Goal: Transaction & Acquisition: Purchase product/service

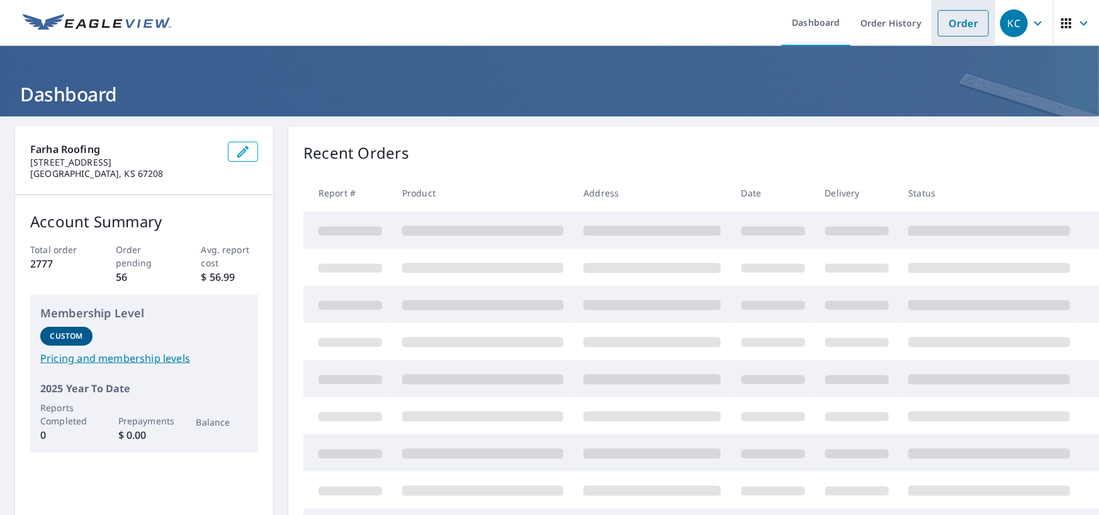
click at [942, 21] on link "Order" at bounding box center [963, 23] width 51 height 26
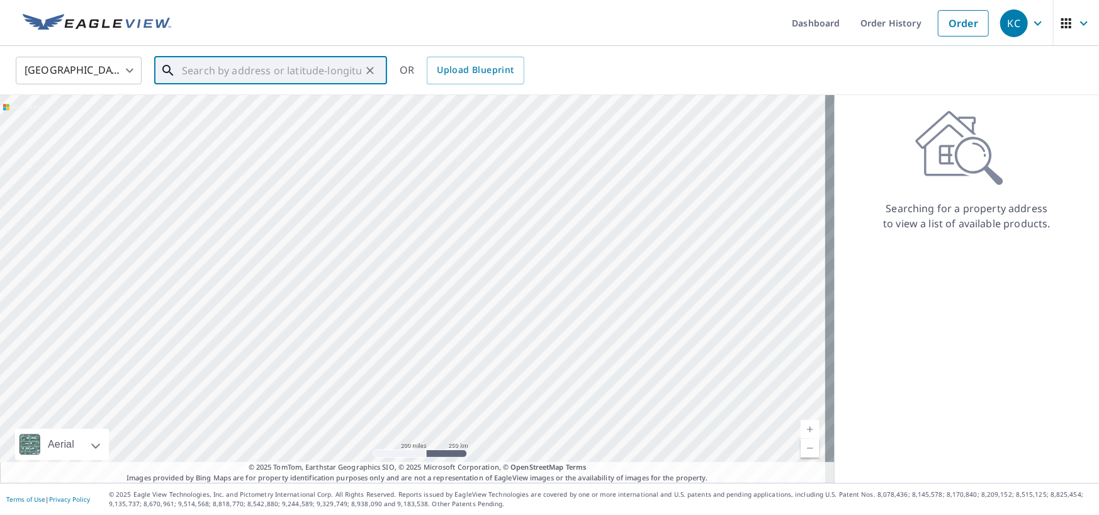
click at [285, 79] on input "text" at bounding box center [271, 70] width 179 height 35
paste input "[STREET_ADDRESS]"
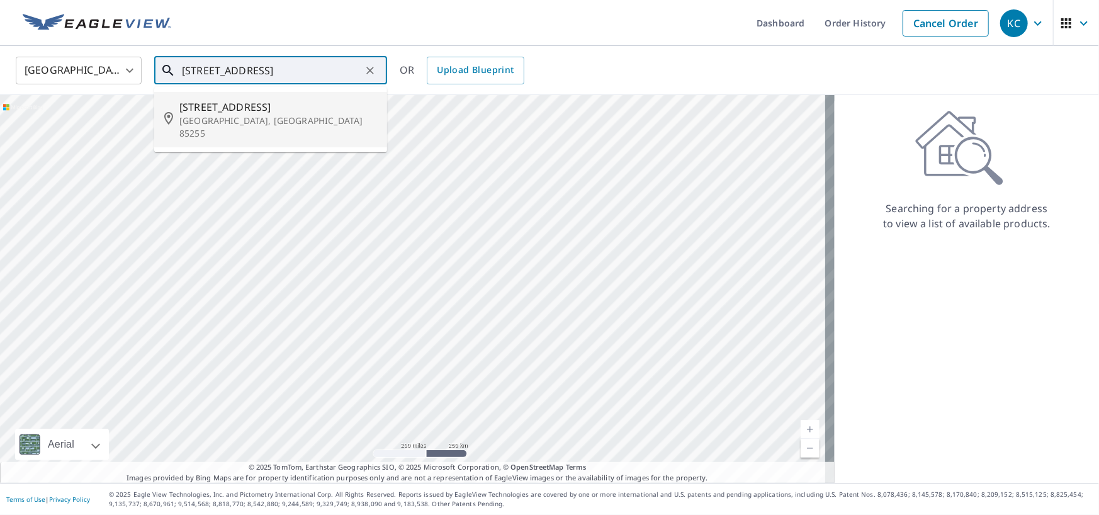
click at [278, 124] on p "[GEOGRAPHIC_DATA], [GEOGRAPHIC_DATA] 85255" at bounding box center [278, 127] width 198 height 25
type input "[STREET_ADDRESS]"
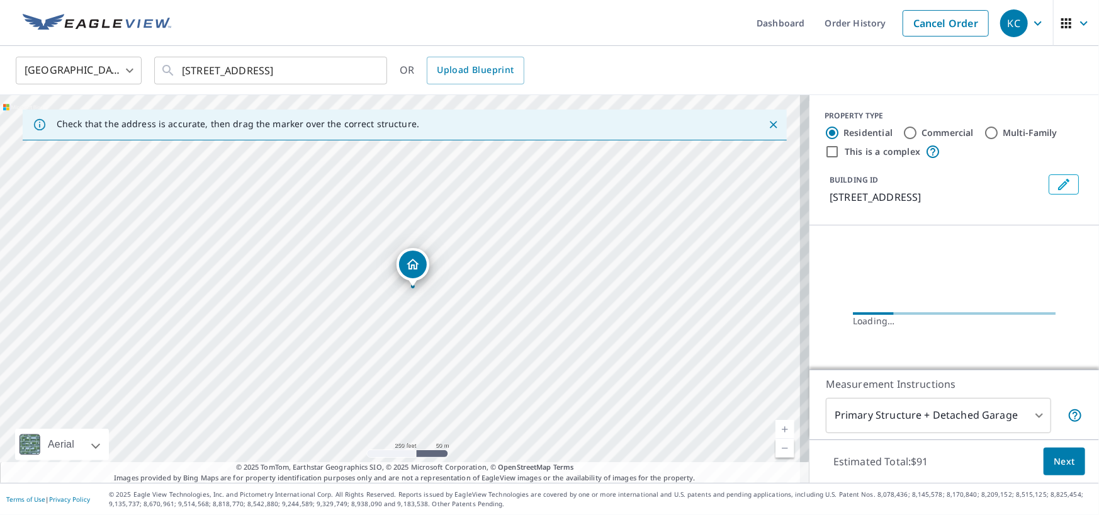
scroll to position [44, 0]
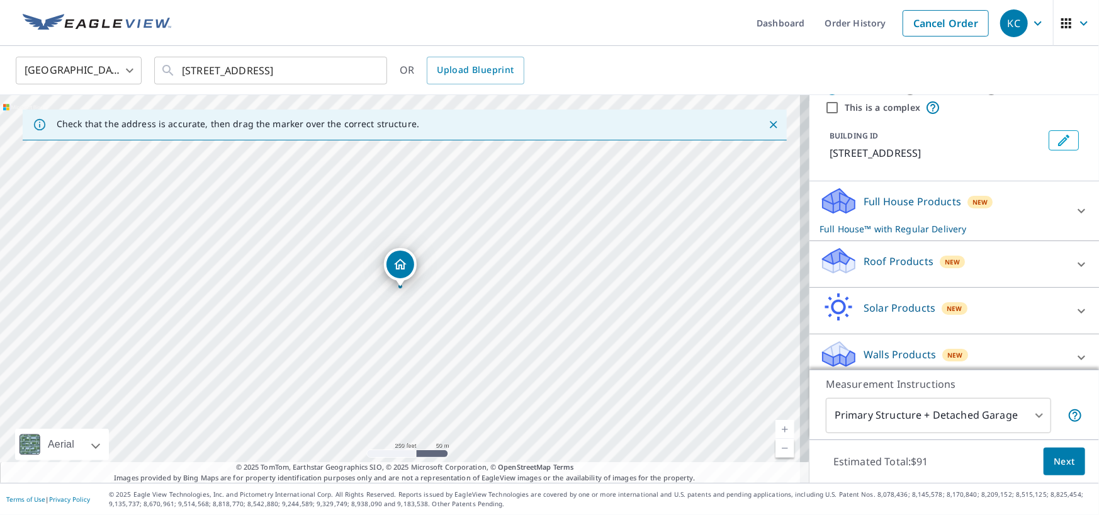
click at [876, 269] on div "Roof Products New" at bounding box center [942, 264] width 247 height 36
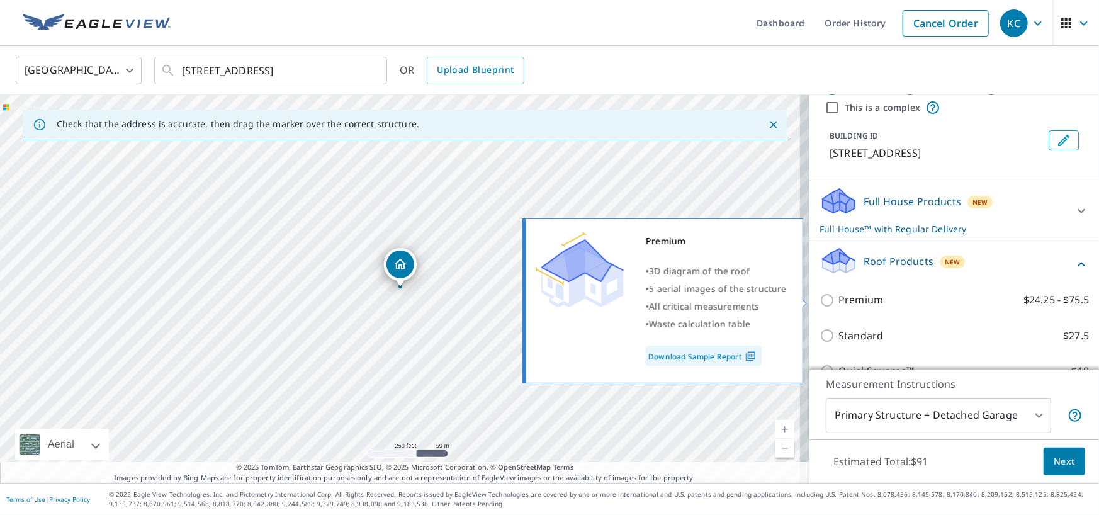
click at [820, 301] on input "Premium $24.25 - $75.5" at bounding box center [828, 300] width 19 height 15
checkbox input "true"
checkbox input "false"
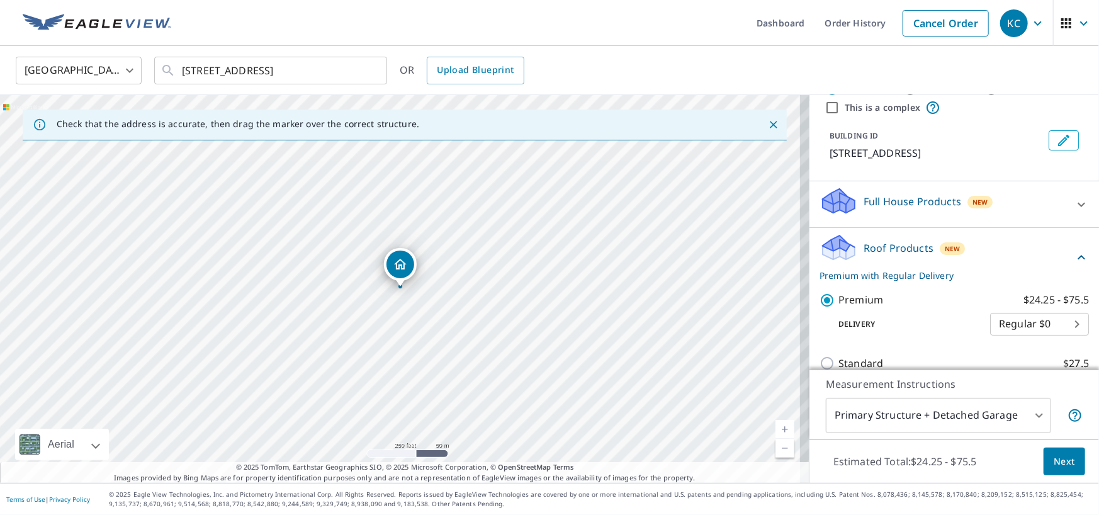
click at [1053, 456] on span "Next" at bounding box center [1063, 462] width 21 height 16
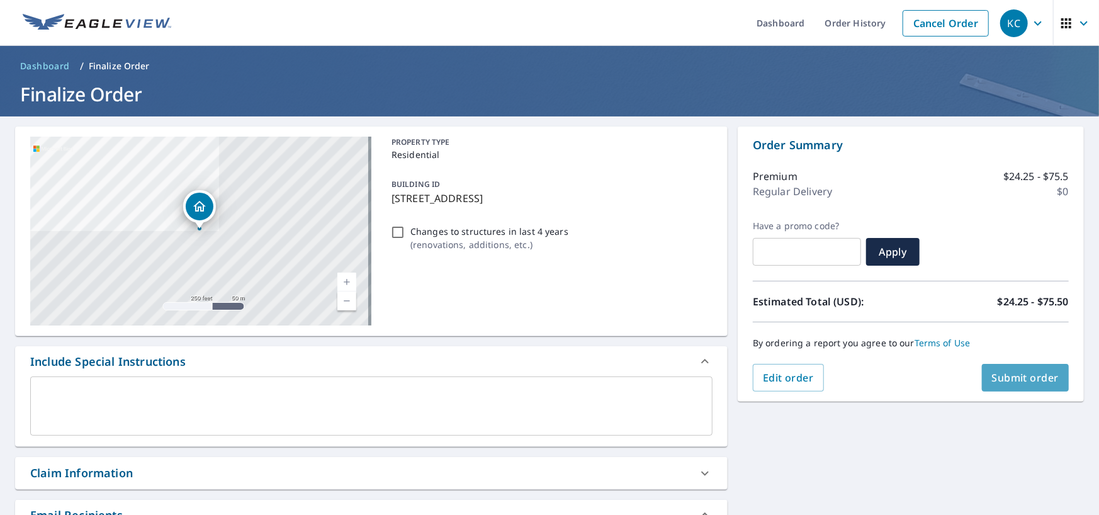
click at [1005, 381] on span "Submit order" at bounding box center [1025, 378] width 67 height 14
checkbox input "true"
